Goal: Communication & Community: Share content

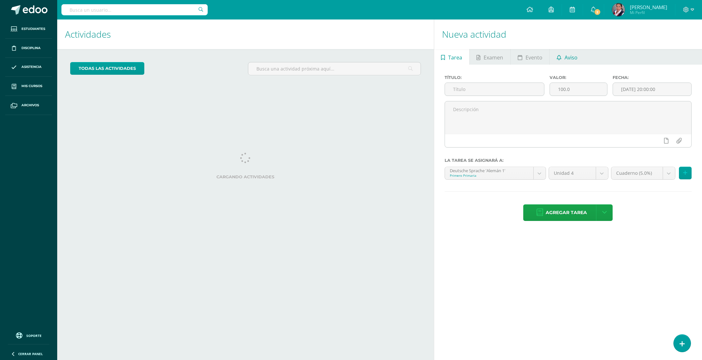
click at [573, 57] on span "Aviso" at bounding box center [571, 58] width 13 height 16
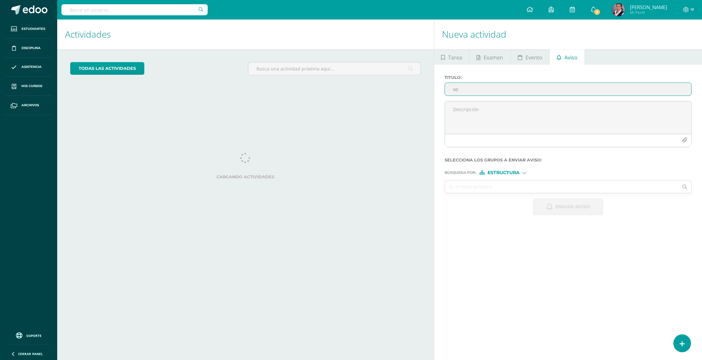
type input "s"
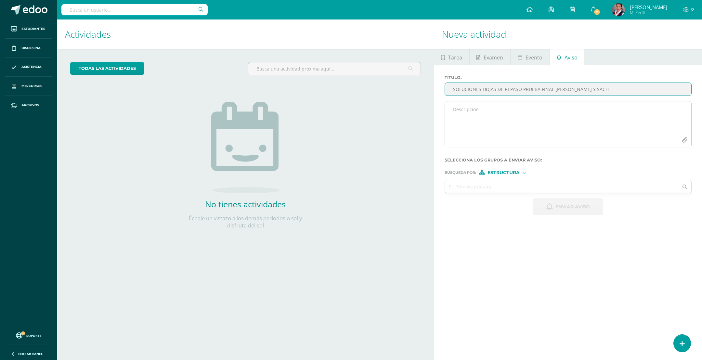
type input "SOLUCIONES HOJAS DE REPASO PRUEBA FINAL [PERSON_NAME] Y SACH"
click at [458, 115] on textarea at bounding box center [568, 117] width 246 height 33
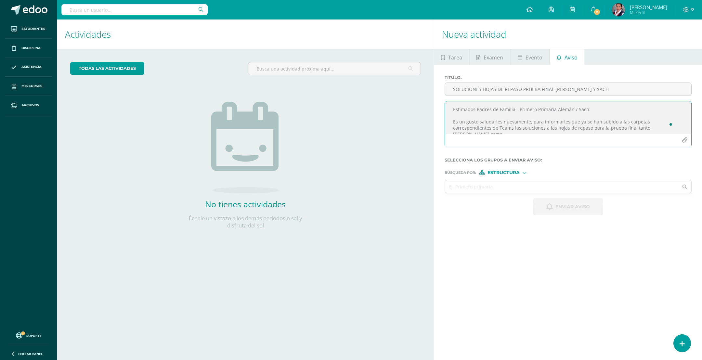
scroll to position [4, 0]
click at [652, 124] on textarea "Estimados Padres de Familia - Primero Primaria Alemán / Sach: Es un gusto salud…" at bounding box center [568, 117] width 246 height 33
click at [491, 130] on textarea "Estimados Padres de Familia - Primero Primaria Alemán / Sach: Es un gusto salud…" at bounding box center [568, 117] width 246 height 33
click at [529, 121] on textarea "Estimados Padres de Familia - Primero Primaria Alemán / Sach: Es un gusto salud…" at bounding box center [568, 117] width 246 height 33
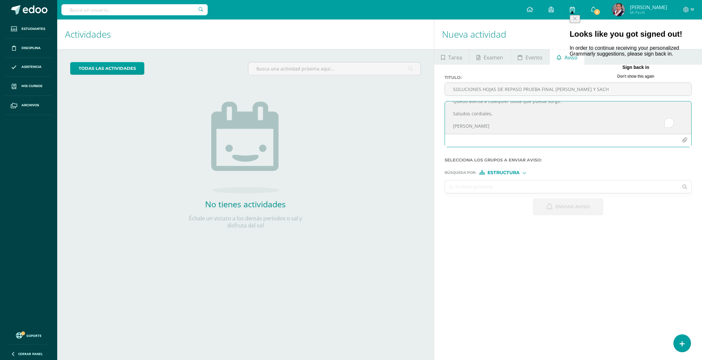
type textarea "Estimados Padres de Familia - Primero Primaria Alemán / Sach: Es un gusto salud…"
click at [496, 191] on input "text" at bounding box center [562, 186] width 234 height 13
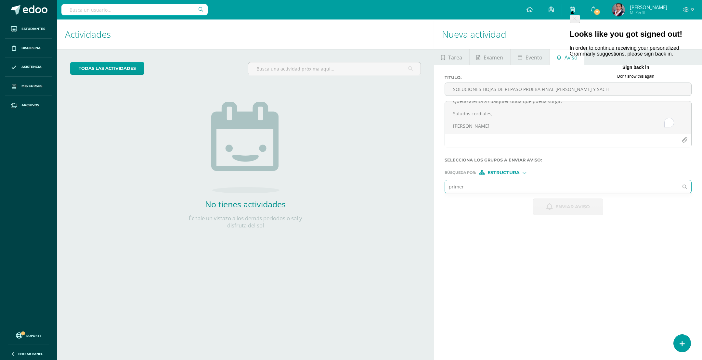
type input "primero"
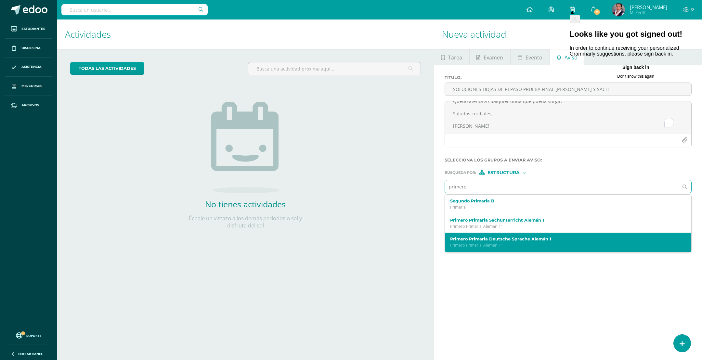
click at [480, 245] on p "Primero Primaria 'Alemán 1'" at bounding box center [563, 246] width 226 height 6
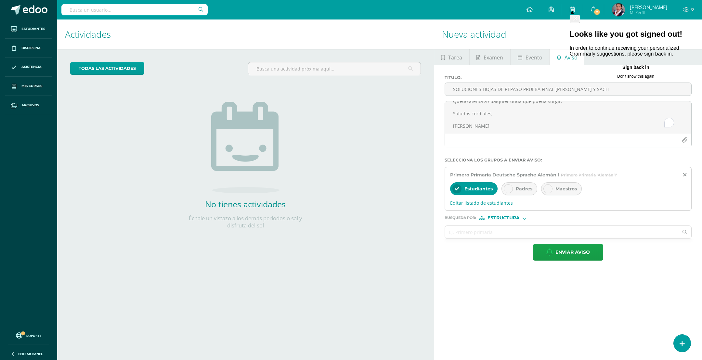
click at [509, 190] on icon at bounding box center [508, 189] width 5 height 5
click at [524, 219] on div at bounding box center [525, 218] width 4 height 4
click at [492, 237] on icon at bounding box center [488, 236] width 9 height 5
click at [456, 237] on input "text" at bounding box center [562, 232] width 234 height 13
type input "[PERSON_NAME]"
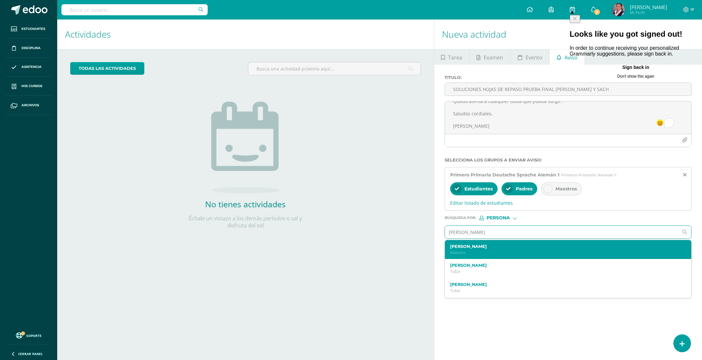
click at [492, 252] on p "Maestro" at bounding box center [563, 253] width 226 height 6
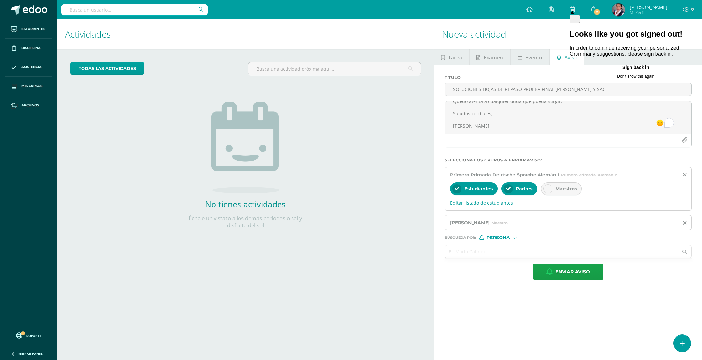
click at [483, 258] on input "text" at bounding box center [562, 251] width 234 height 13
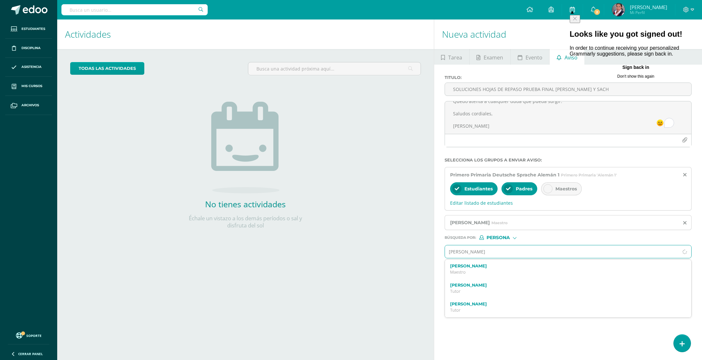
type input "[PERSON_NAME]"
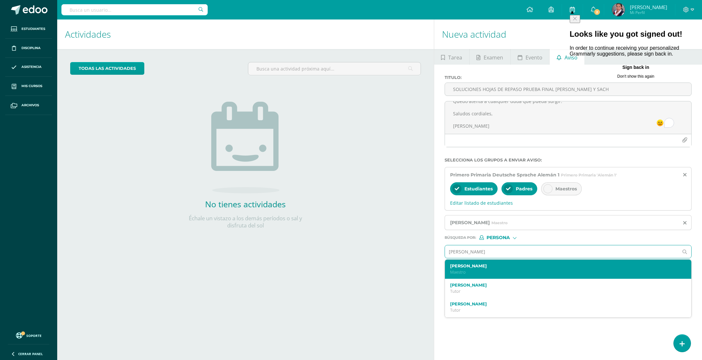
click at [525, 273] on p "Maestro" at bounding box center [563, 273] width 226 height 6
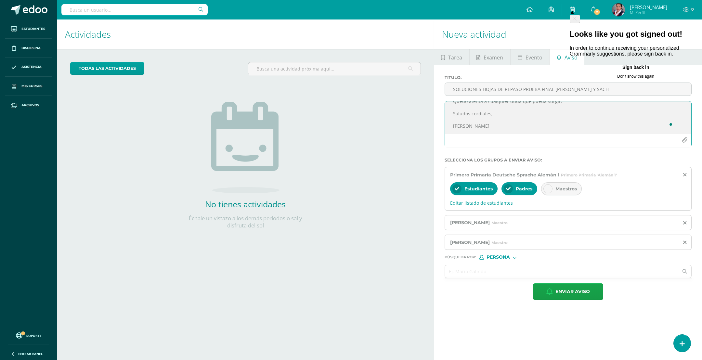
drag, startPoint x: 450, startPoint y: 110, endPoint x: 519, endPoint y: 139, distance: 74.5
click at [519, 139] on div "Estimados Padres de Familia - Primero Primaria Alemán / Sach: Es un gusto salud…" at bounding box center [568, 124] width 247 height 46
click at [497, 126] on textarea "Estimados Padres de Familia - Primero Primaria Alemán / Sach: Es un gusto salud…" at bounding box center [568, 117] width 246 height 33
click at [578, 16] on icon "Close" at bounding box center [575, 18] width 5 height 5
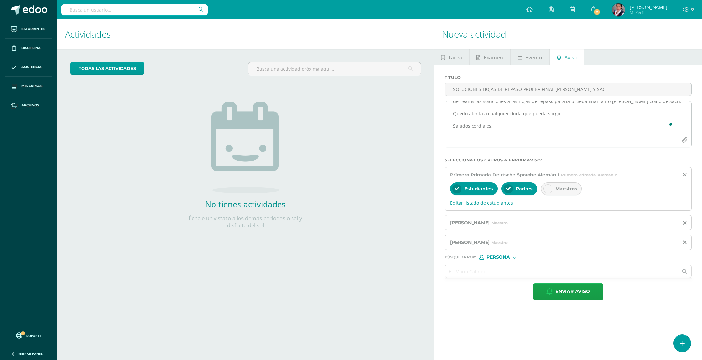
scroll to position [40, 0]
click at [579, 298] on span "Enviar aviso" at bounding box center [573, 292] width 34 height 16
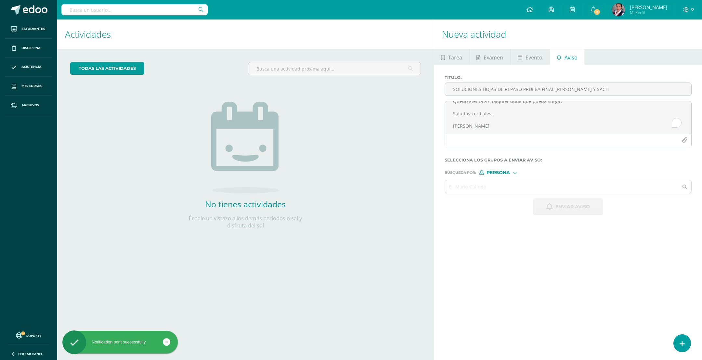
scroll to position [0, 0]
